Goal: Information Seeking & Learning: Learn about a topic

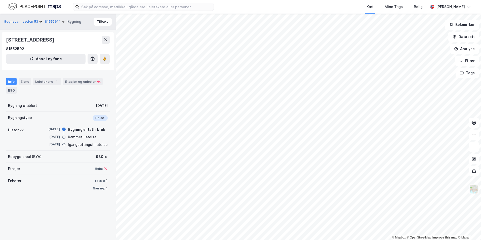
click at [474, 187] on img at bounding box center [475, 190] width 10 height 10
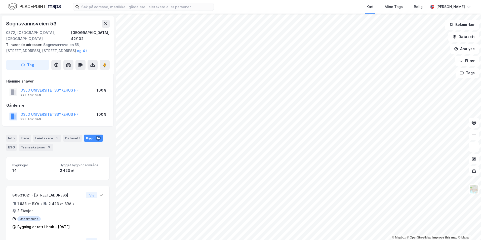
scroll to position [457, 0]
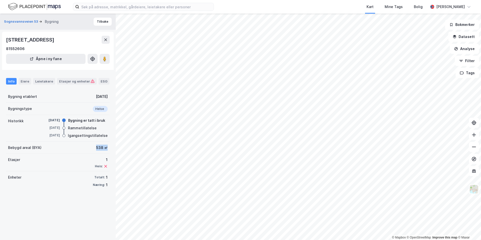
drag, startPoint x: 92, startPoint y: 148, endPoint x: 105, endPoint y: 148, distance: 12.8
click at [105, 148] on div "Bebygd areal (BYA) 538 ㎡" at bounding box center [58, 148] width 104 height 12
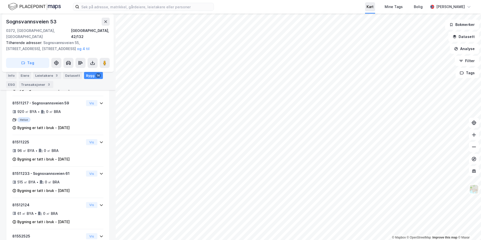
scroll to position [191, 0]
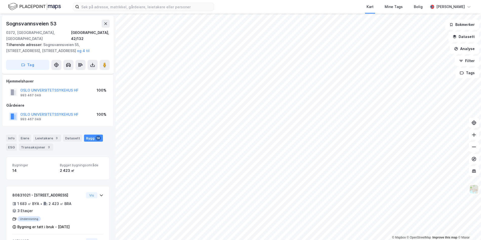
scroll to position [191, 0]
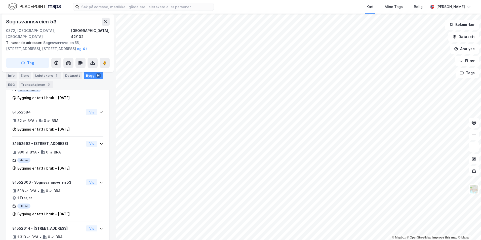
scroll to position [374, 0]
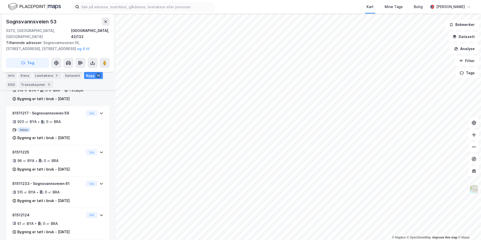
scroll to position [152, 0]
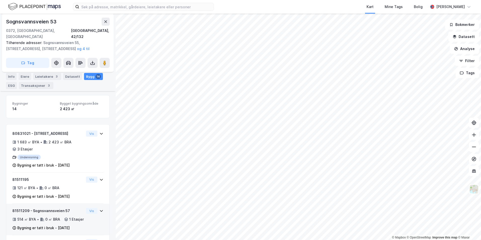
scroll to position [54, 0]
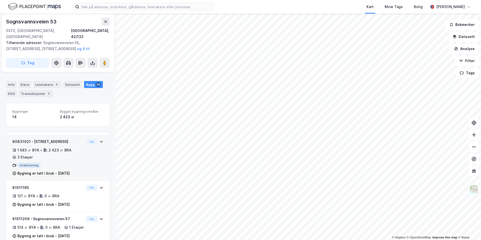
click at [70, 170] on div "Bygning er tatt i bruk - [DATE]" at bounding box center [43, 173] width 52 height 6
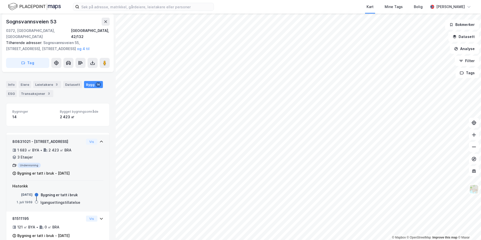
click at [72, 163] on div "Undervisning" at bounding box center [48, 165] width 72 height 5
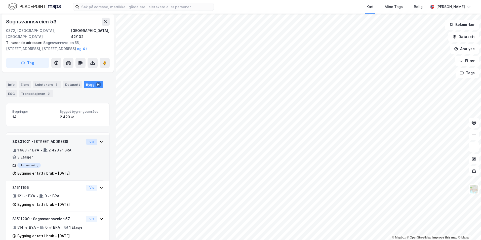
click at [87, 139] on button "Vis" at bounding box center [91, 142] width 11 height 6
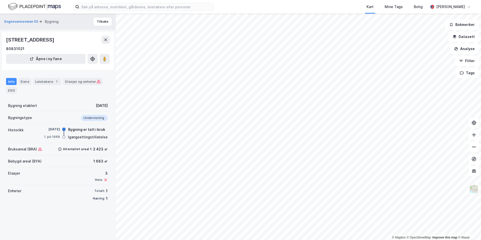
click at [99, 201] on div "Næring: 1" at bounding box center [100, 199] width 15 height 6
drag, startPoint x: 103, startPoint y: 161, endPoint x: 101, endPoint y: 161, distance: 2.5
click at [101, 161] on div "1 683 ㎡" at bounding box center [100, 161] width 14 height 6
copy div "㎡"
click at [75, 194] on div "Enheter Totalt: 1 Næring: 1" at bounding box center [58, 195] width 104 height 20
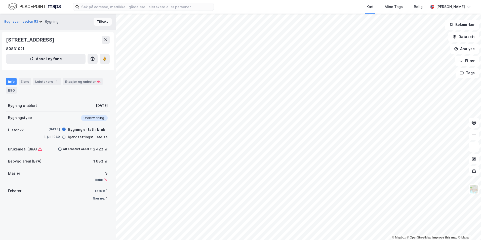
click at [107, 21] on button "Tilbake" at bounding box center [103, 22] width 18 height 8
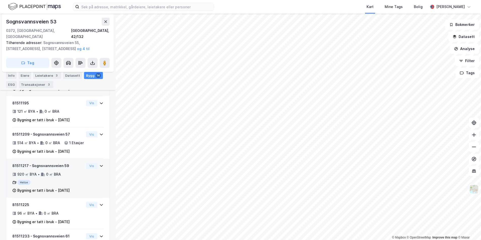
scroll to position [154, 0]
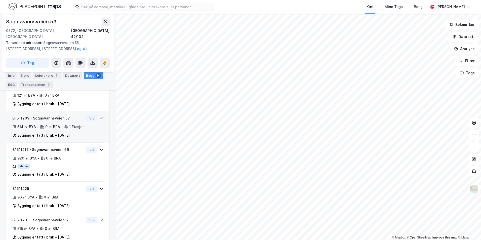
click at [60, 126] on div "514 ㎡ BYA • 0 ㎡ BRA • 1 Etasjer" at bounding box center [48, 127] width 72 height 6
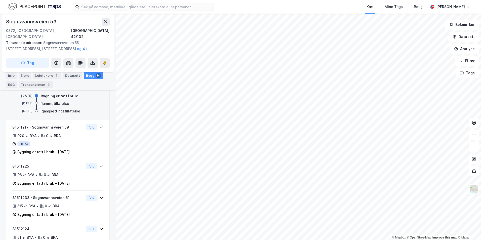
scroll to position [230, 0]
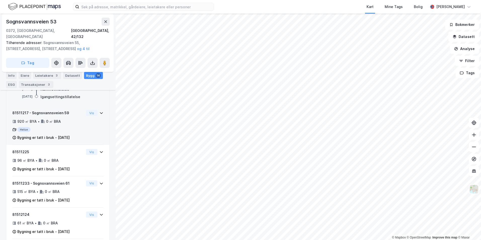
click at [60, 126] on div "81511217 - Sognsvannsveien 59 920 ㎡ BYA • 0 ㎡ BRA Helse Bygning er tatt i bruk …" at bounding box center [48, 125] width 72 height 31
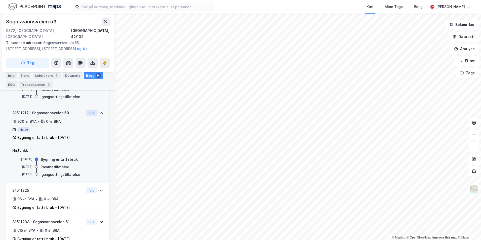
click at [88, 115] on button "Vis" at bounding box center [91, 113] width 11 height 6
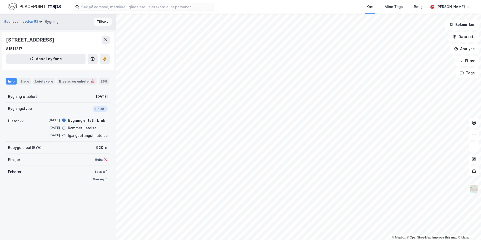
click at [94, 20] on button "Tilbake" at bounding box center [103, 22] width 18 height 8
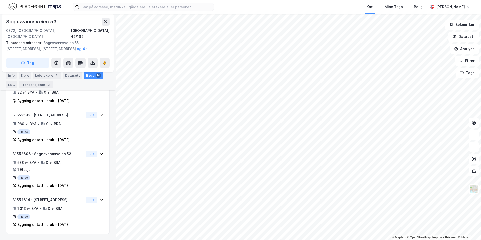
scroll to position [457, 0]
click at [69, 128] on div "81552592 - Sognsvannsveien 55 980 ㎡ BYA • 0 ㎡ BRA Helse Bygning er tatt i bruk …" at bounding box center [48, 127] width 72 height 31
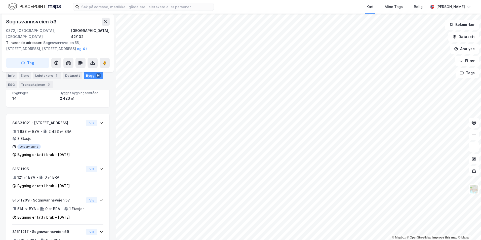
scroll to position [92, 0]
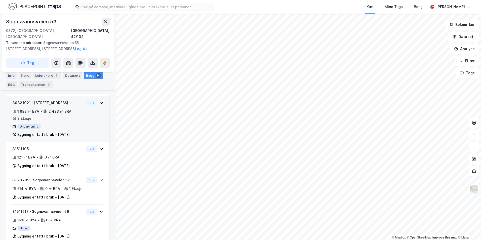
click at [73, 113] on div "1 683 ㎡ BYA • 2 423 ㎡ BRA • 3 Etasjer" at bounding box center [48, 115] width 72 height 13
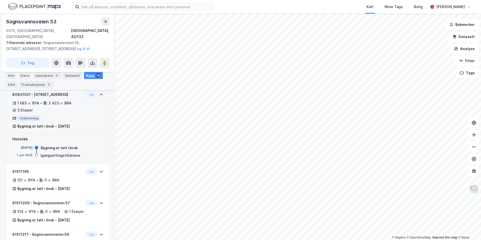
scroll to position [76, 0]
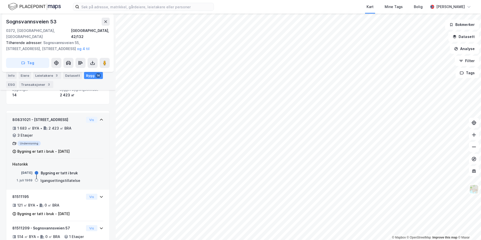
click at [50, 130] on div "1 683 ㎡ BYA • 2 423 ㎡ BRA • 3 Etasjer" at bounding box center [48, 131] width 72 height 13
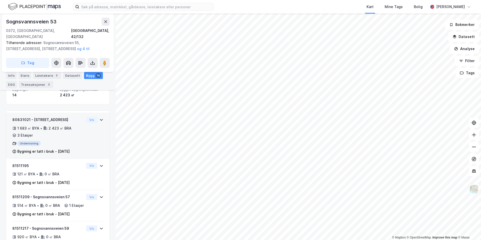
click at [52, 130] on div "1 683 ㎡ BYA • 2 423 ㎡ BRA • 3 Etasjer" at bounding box center [48, 131] width 72 height 13
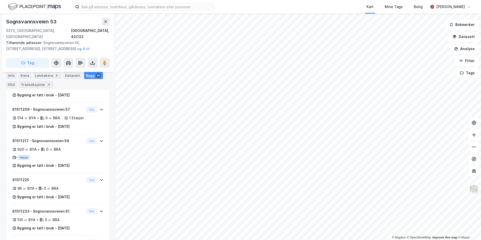
scroll to position [0, 0]
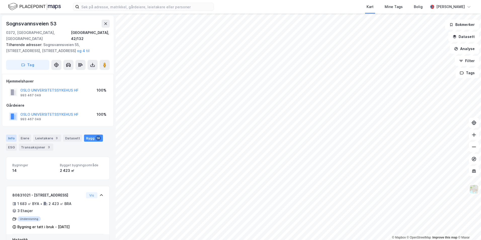
click at [13, 135] on div "Info" at bounding box center [11, 138] width 11 height 7
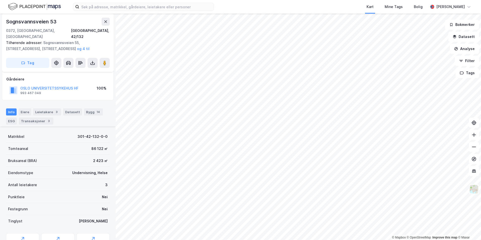
scroll to position [72, 0]
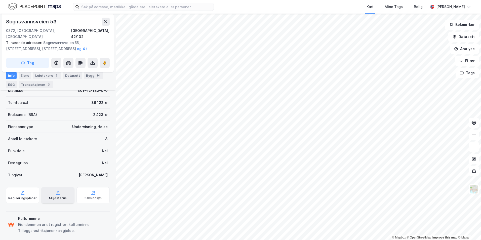
click at [60, 196] on div "Miljøstatus" at bounding box center [58, 198] width 18 height 4
click at [29, 187] on div "Reguleringsplaner" at bounding box center [22, 195] width 33 height 16
click at [28, 196] on div "Reguleringsplaner" at bounding box center [22, 198] width 28 height 4
click at [84, 187] on div "Saksinnsyn" at bounding box center [93, 195] width 33 height 16
